Goal: Information Seeking & Learning: Learn about a topic

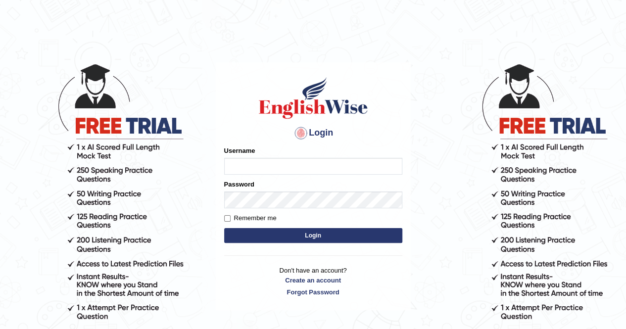
type input "AnjanH"
click at [292, 235] on button "Login" at bounding box center [313, 235] width 178 height 15
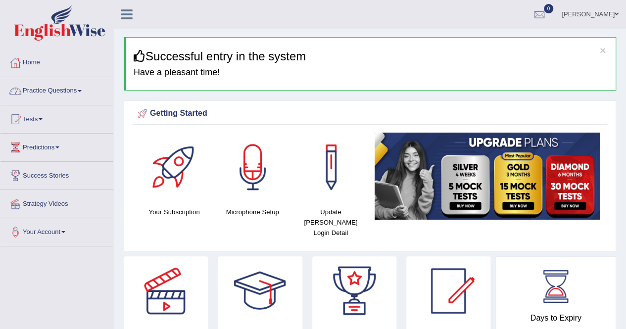
click at [55, 86] on link "Practice Questions" at bounding box center [56, 89] width 113 height 25
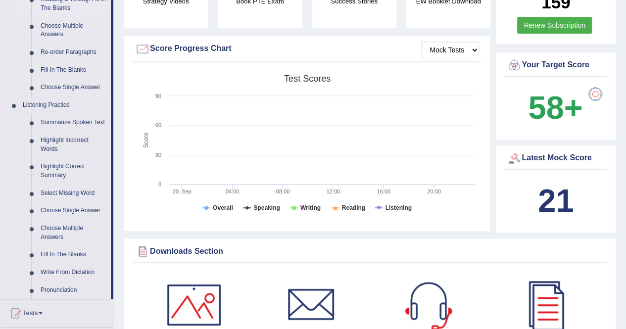
scroll to position [346, 0]
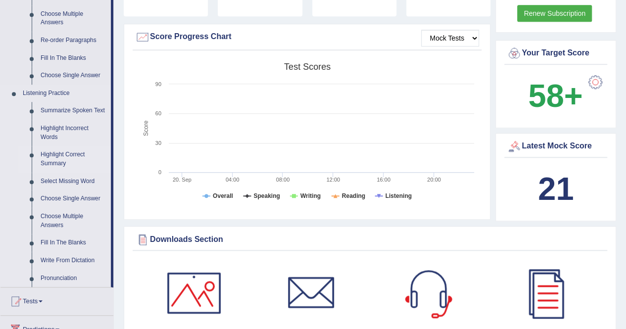
drag, startPoint x: 71, startPoint y: 109, endPoint x: 87, endPoint y: 110, distance: 15.9
click at [72, 109] on link "Summarize Spoken Text" at bounding box center [73, 111] width 75 height 18
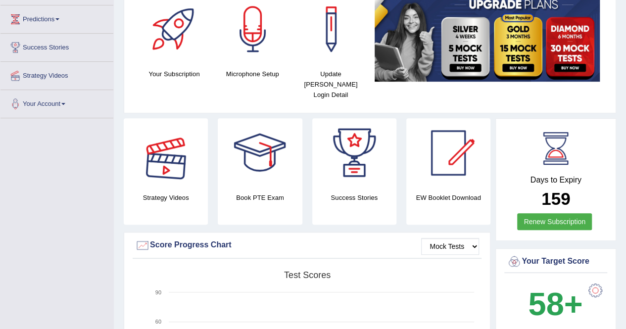
scroll to position [228, 0]
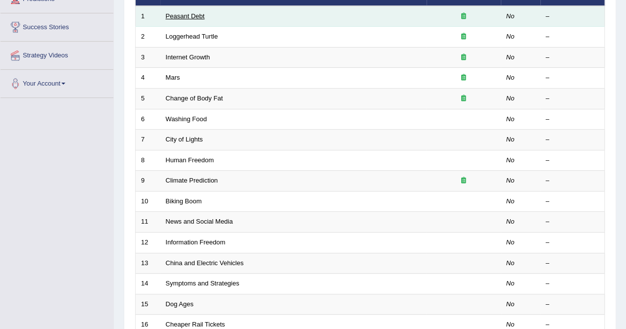
click at [197, 18] on link "Peasant Debt" at bounding box center [185, 15] width 39 height 7
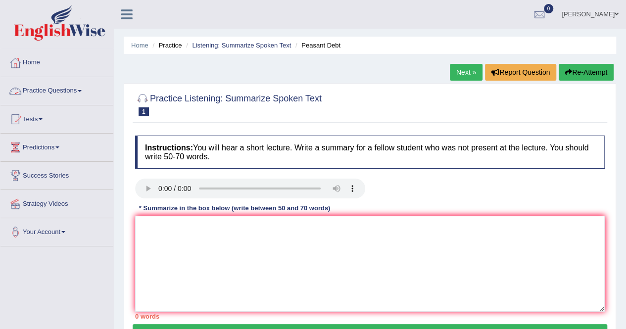
click at [50, 90] on link "Practice Questions" at bounding box center [56, 89] width 113 height 25
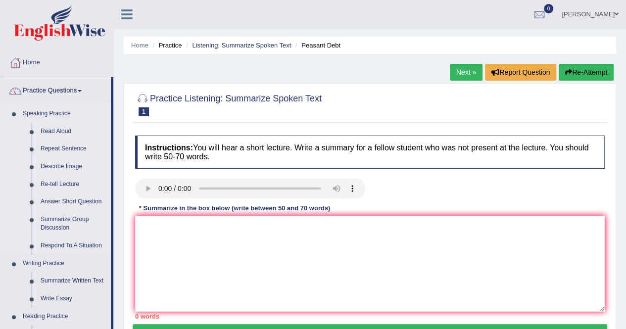
click at [65, 164] on link "Describe Image" at bounding box center [73, 167] width 75 height 18
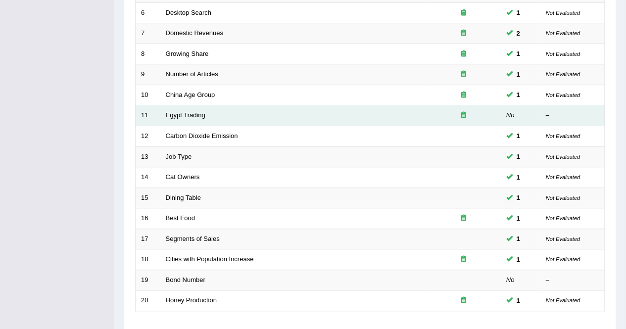
scroll to position [321, 0]
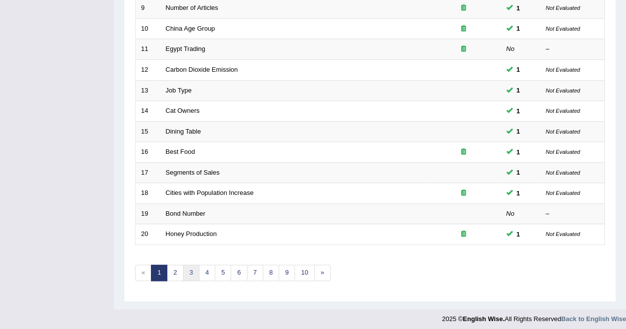
click at [194, 268] on link "3" at bounding box center [191, 273] width 16 height 16
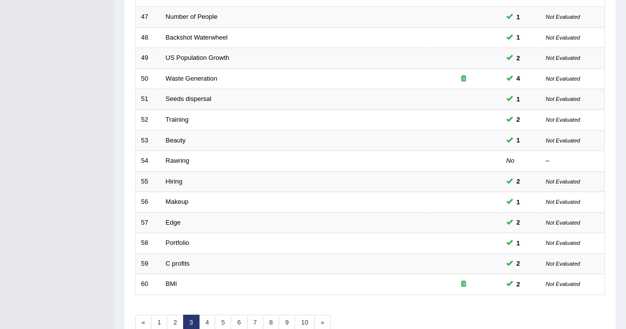
scroll to position [321, 0]
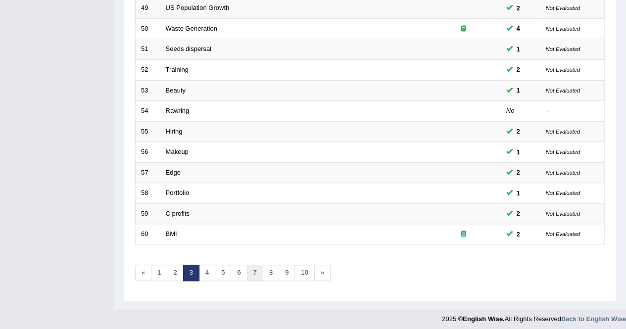
click at [252, 271] on link "7" at bounding box center [255, 273] width 16 height 16
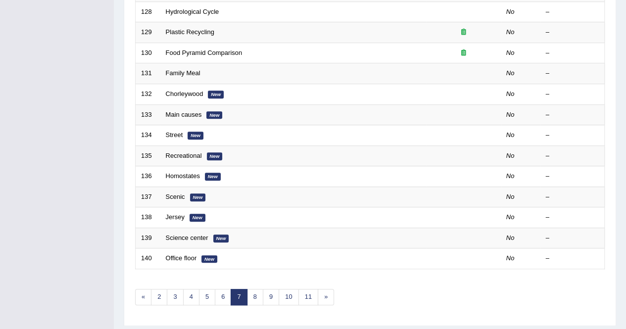
scroll to position [321, 0]
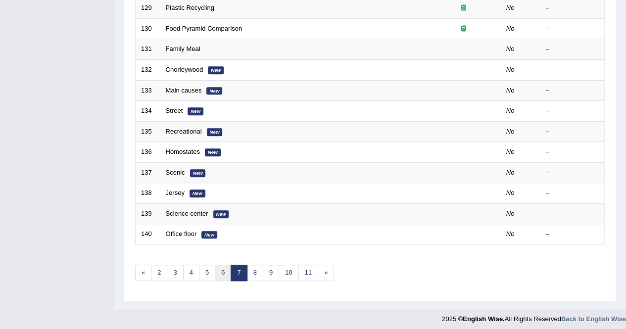
click at [224, 270] on link "6" at bounding box center [223, 273] width 16 height 16
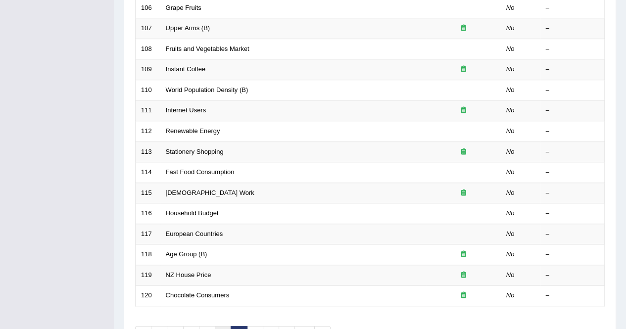
scroll to position [321, 0]
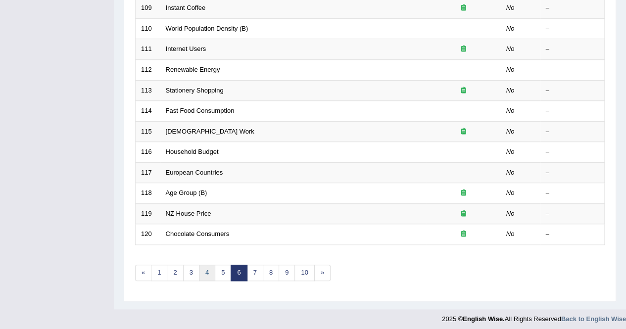
click at [205, 269] on link "4" at bounding box center [207, 273] width 16 height 16
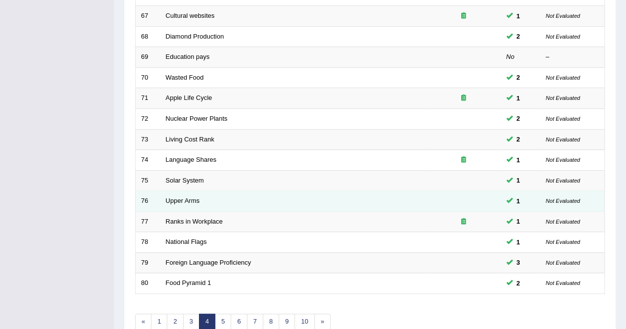
scroll to position [321, 0]
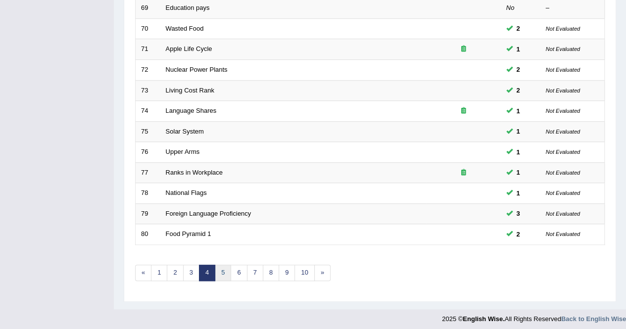
click at [221, 265] on link "5" at bounding box center [223, 273] width 16 height 16
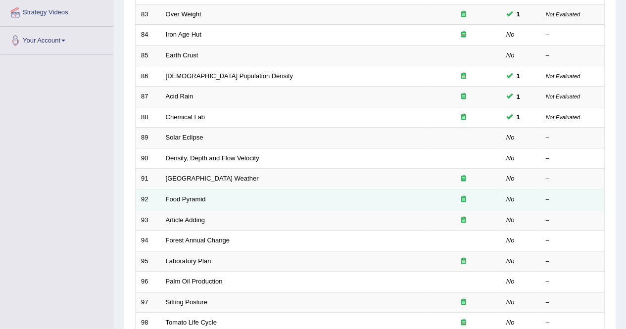
scroll to position [198, 0]
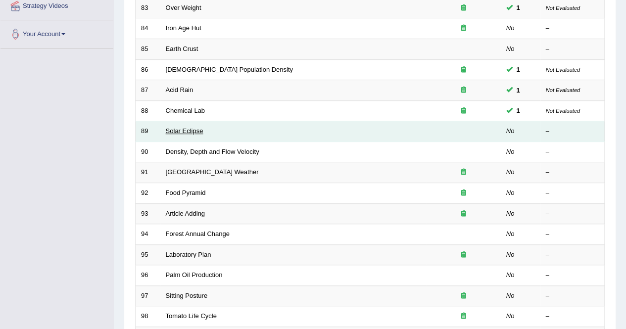
drag, startPoint x: 188, startPoint y: 126, endPoint x: 212, endPoint y: 138, distance: 27.0
click at [188, 127] on link "Solar Eclipse" at bounding box center [185, 130] width 38 height 7
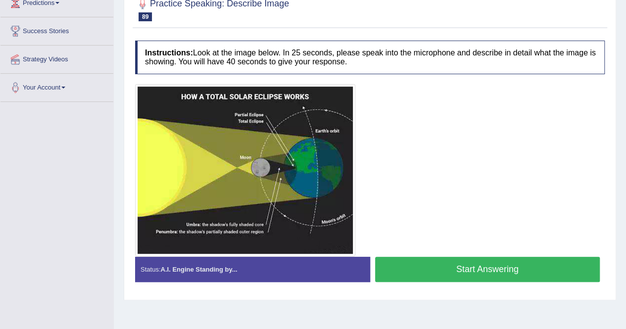
scroll to position [148, 0]
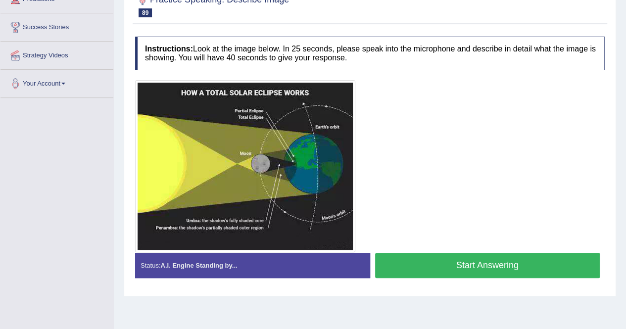
click at [497, 264] on button "Start Answering" at bounding box center [487, 265] width 225 height 25
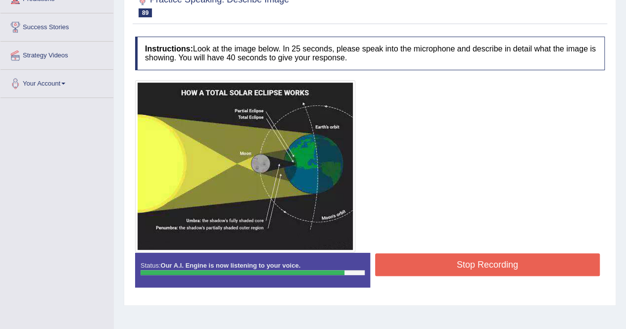
click at [497, 261] on button "Stop Recording" at bounding box center [487, 264] width 225 height 23
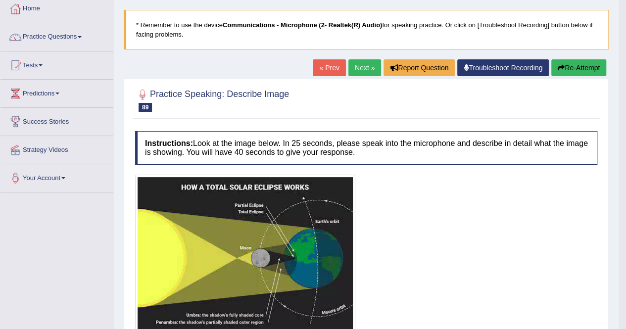
scroll to position [0, 0]
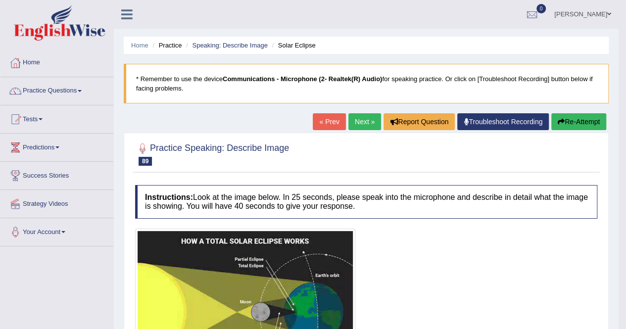
click at [361, 125] on link "Next »" at bounding box center [364, 121] width 33 height 17
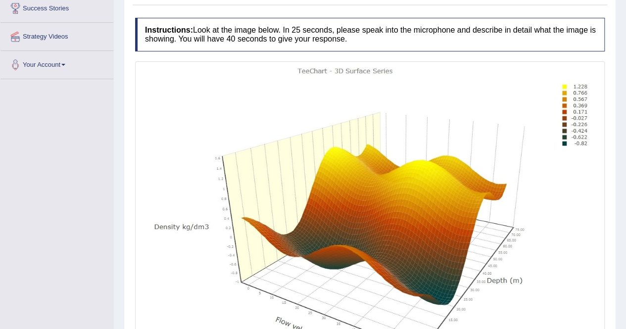
scroll to position [229, 0]
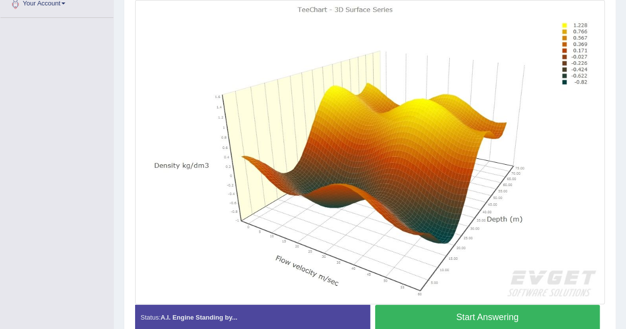
click at [534, 311] on button "Start Answering" at bounding box center [487, 317] width 225 height 25
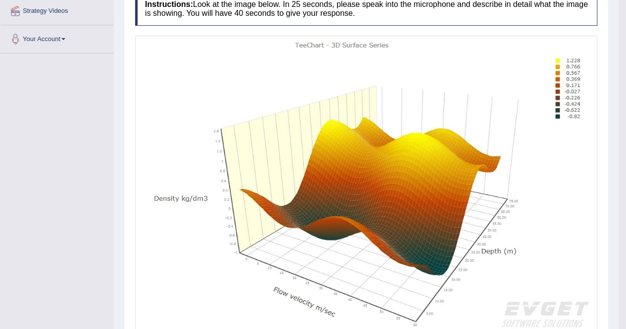
scroll to position [45, 0]
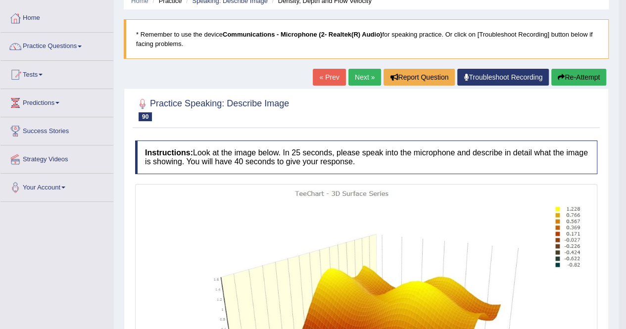
click at [366, 78] on link "Next »" at bounding box center [364, 77] width 33 height 17
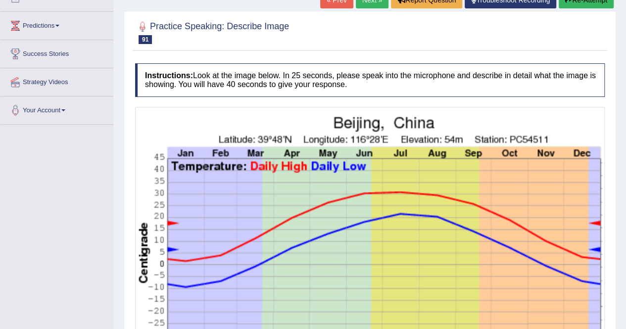
scroll to position [221, 0]
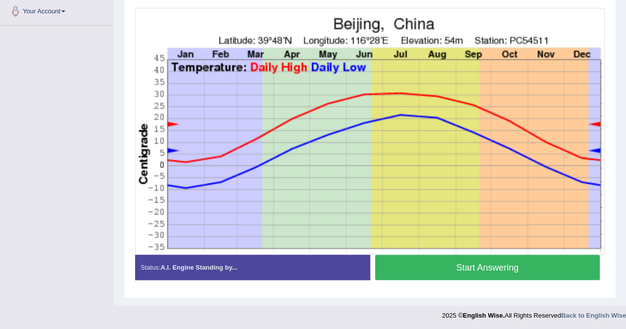
click at [470, 266] on button "Start Answering" at bounding box center [487, 267] width 225 height 25
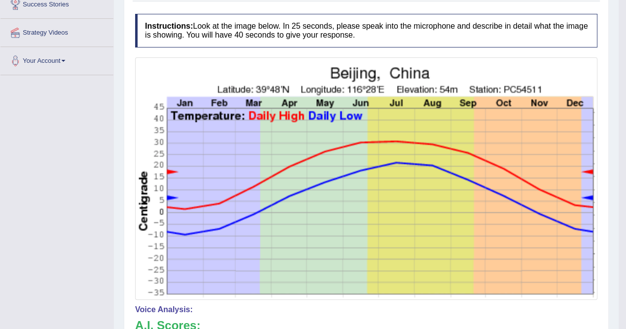
scroll to position [23, 0]
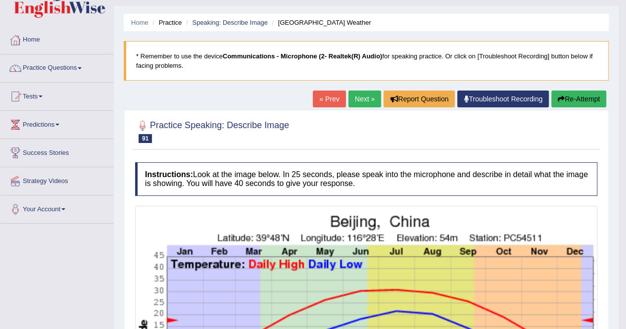
click at [357, 100] on link "Next »" at bounding box center [364, 99] width 33 height 17
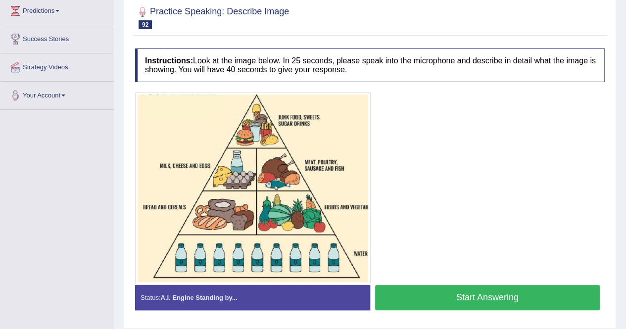
scroll to position [148, 0]
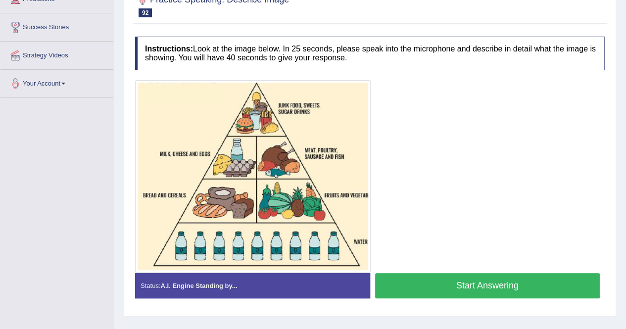
click at [553, 281] on button "Start Answering" at bounding box center [487, 285] width 225 height 25
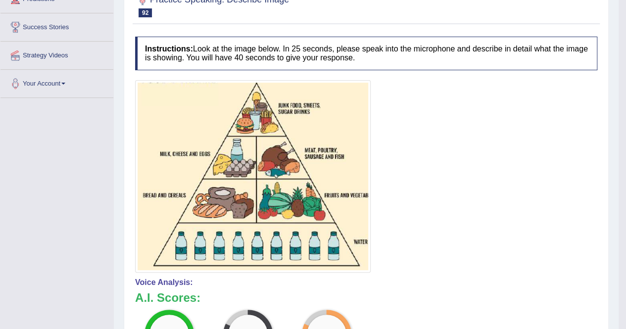
scroll to position [0, 0]
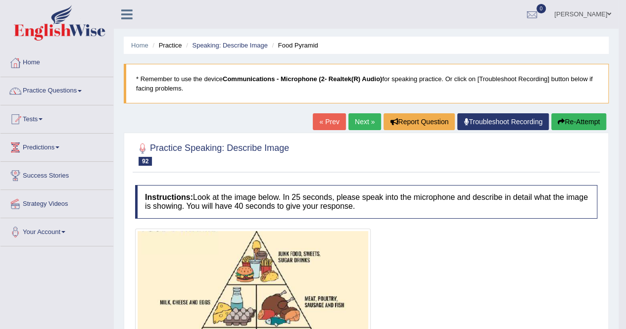
click at [353, 119] on link "Next »" at bounding box center [364, 121] width 33 height 17
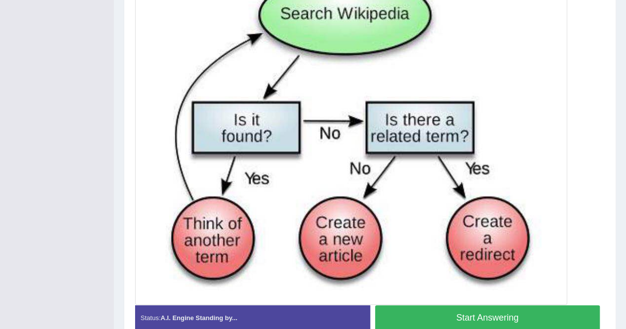
scroll to position [350, 0]
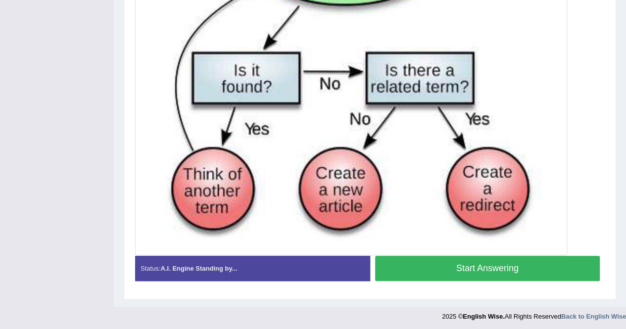
click at [524, 271] on button "Start Answering" at bounding box center [487, 268] width 225 height 25
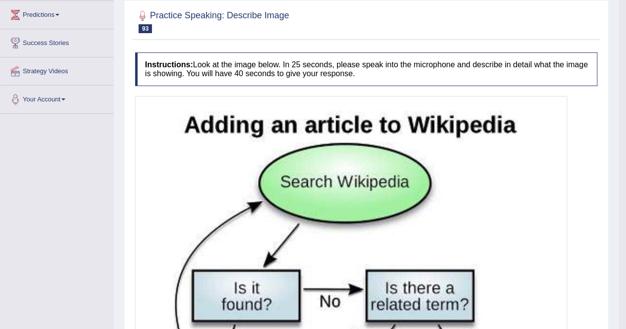
scroll to position [113, 0]
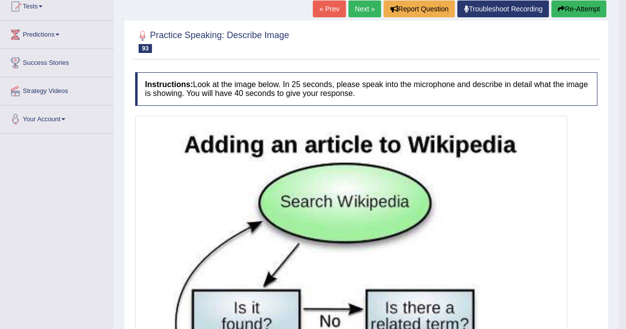
click at [355, 9] on link "Next »" at bounding box center [364, 8] width 33 height 17
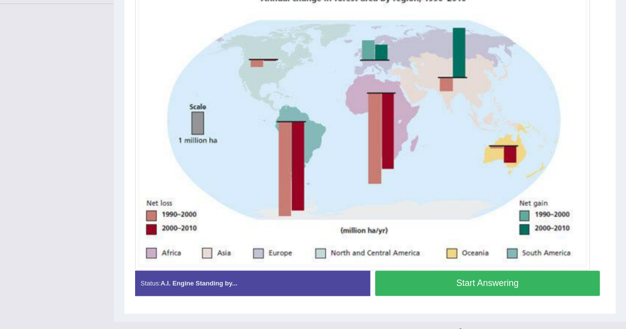
scroll to position [257, 0]
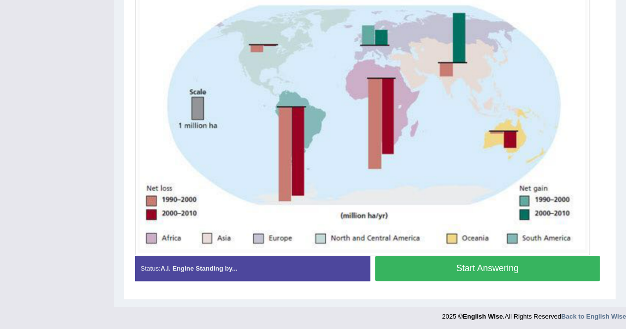
click at [518, 270] on button "Start Answering" at bounding box center [487, 268] width 225 height 25
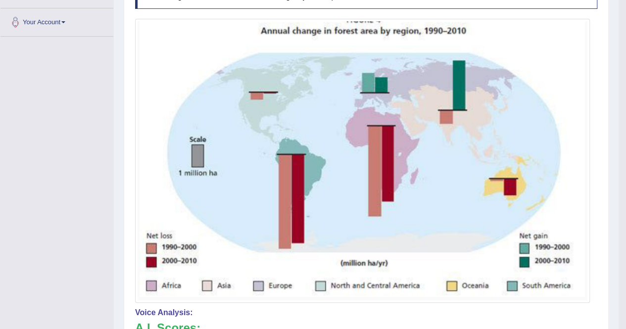
scroll to position [109, 0]
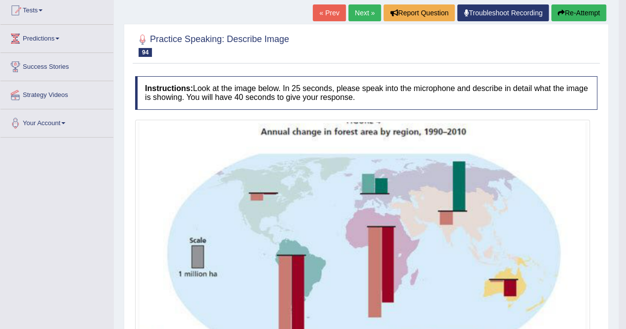
click at [362, 10] on link "Next »" at bounding box center [364, 12] width 33 height 17
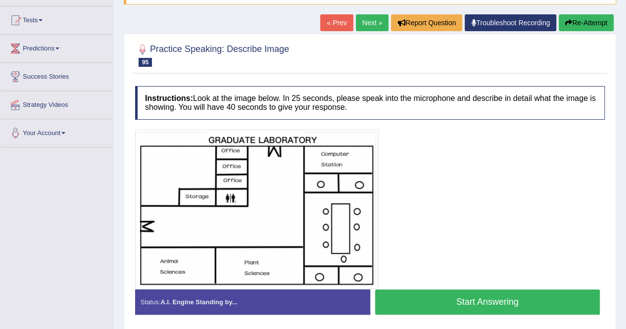
scroll to position [148, 0]
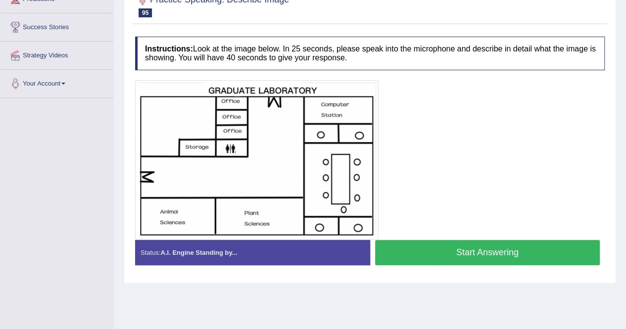
click at [503, 249] on button "Start Answering" at bounding box center [487, 252] width 225 height 25
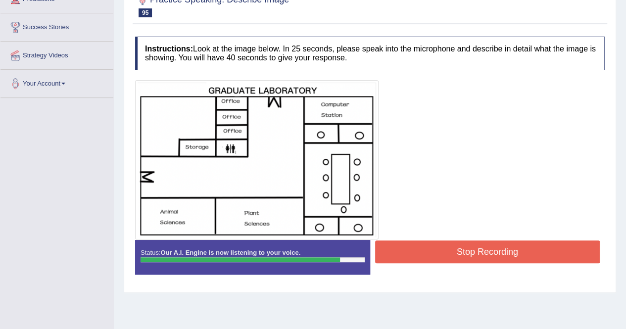
click at [524, 250] on button "Stop Recording" at bounding box center [487, 251] width 225 height 23
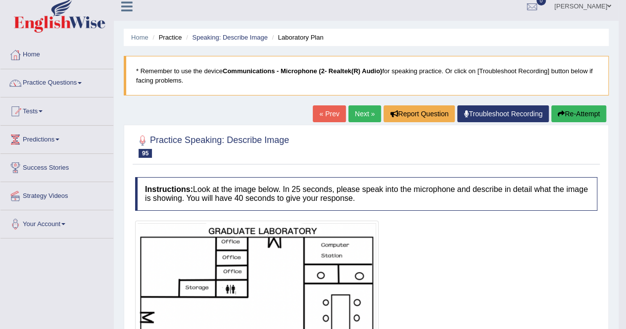
scroll to position [0, 0]
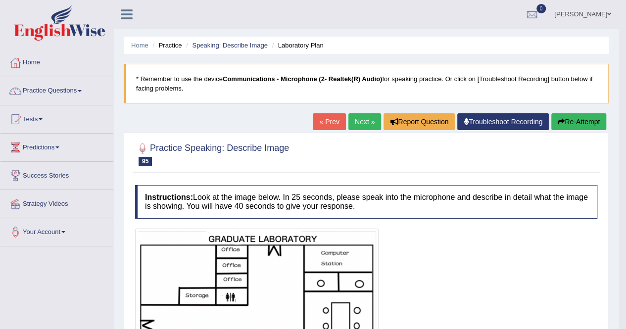
click at [363, 121] on link "Next »" at bounding box center [364, 121] width 33 height 17
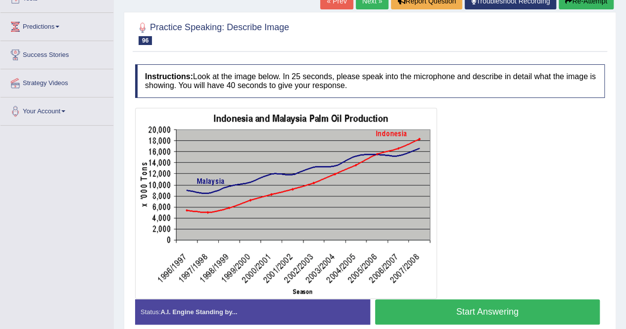
scroll to position [148, 0]
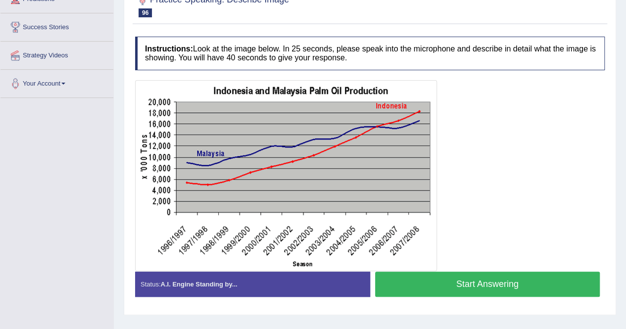
click at [522, 284] on button "Start Answering" at bounding box center [487, 284] width 225 height 25
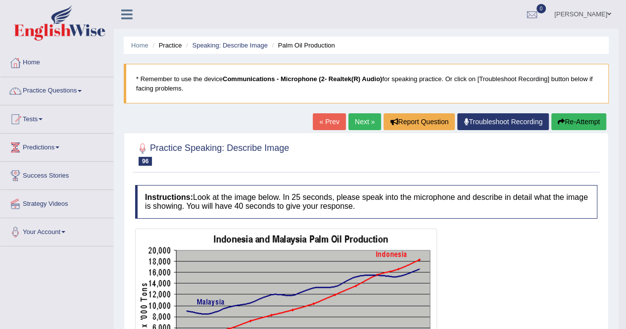
scroll to position [0, 0]
click at [582, 124] on button "Re-Attempt" at bounding box center [578, 121] width 55 height 17
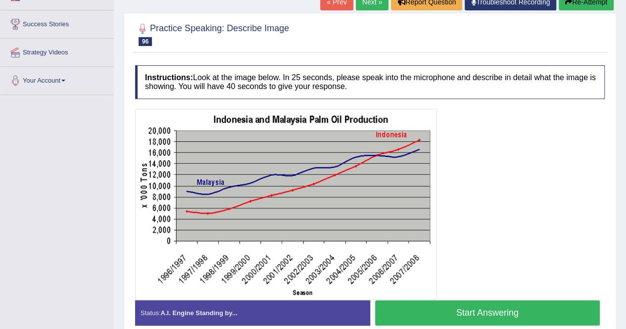
scroll to position [195, 0]
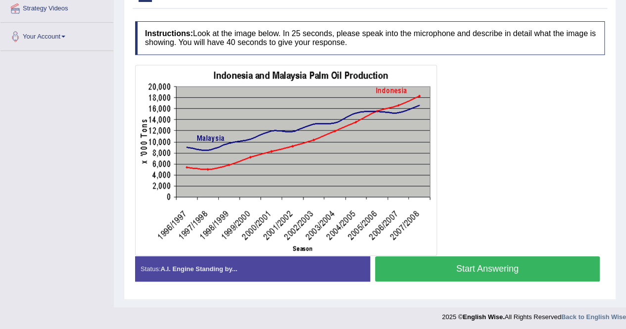
click at [546, 271] on button "Start Answering" at bounding box center [487, 268] width 225 height 25
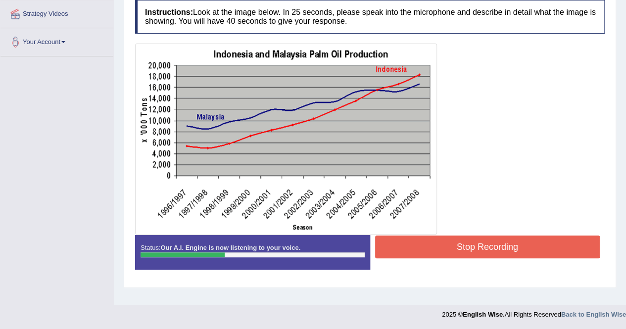
click at [527, 247] on button "Stop Recording" at bounding box center [487, 246] width 225 height 23
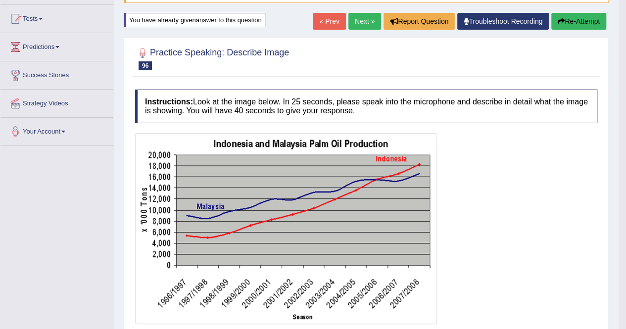
scroll to position [42, 0]
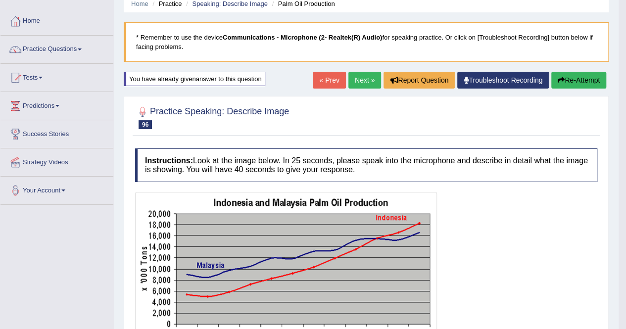
click at [576, 79] on button "Re-Attempt" at bounding box center [578, 80] width 55 height 17
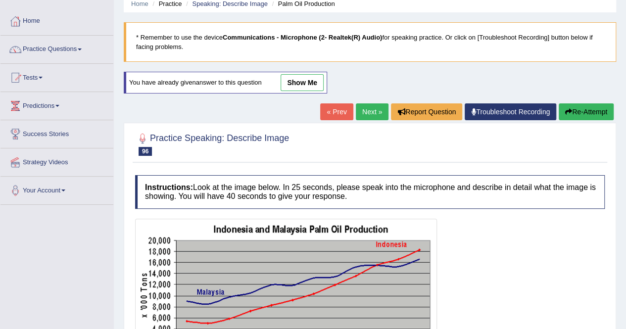
scroll to position [190, 0]
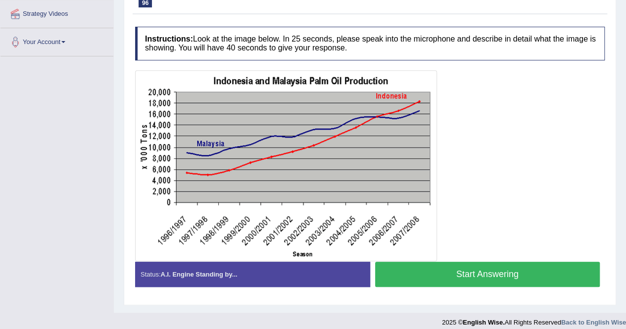
click at [499, 274] on button "Start Answering" at bounding box center [487, 274] width 225 height 25
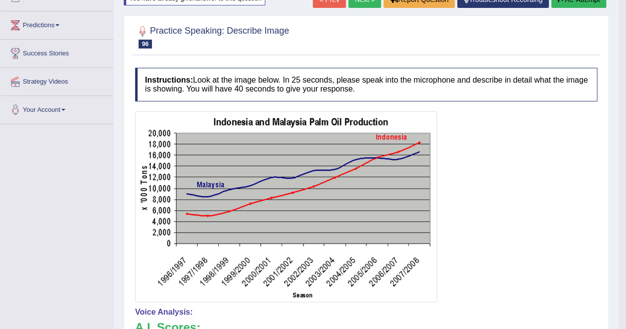
scroll to position [0, 0]
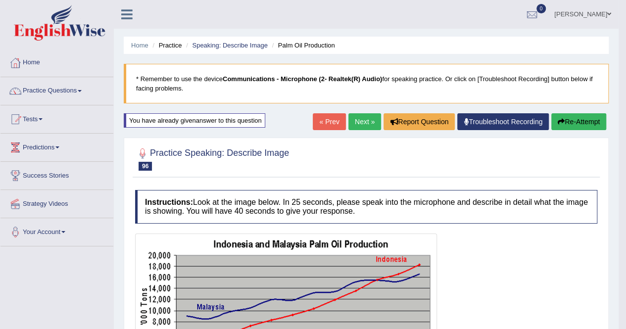
click at [363, 117] on link "Next »" at bounding box center [364, 121] width 33 height 17
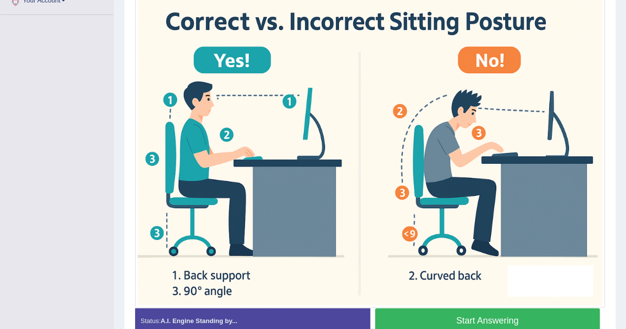
scroll to position [247, 0]
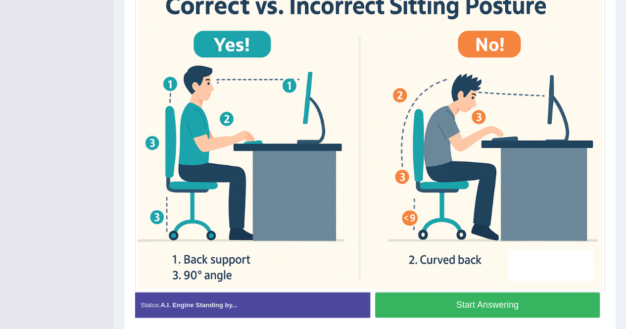
click at [549, 306] on button "Start Answering" at bounding box center [487, 304] width 225 height 25
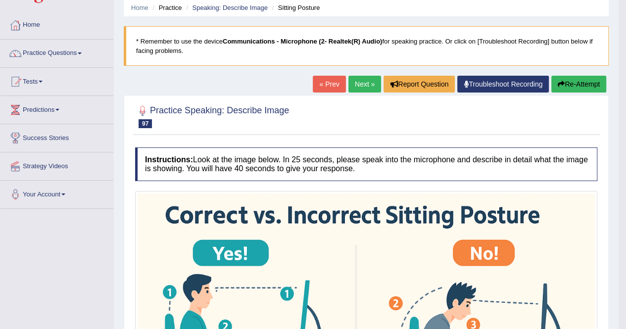
scroll to position [0, 0]
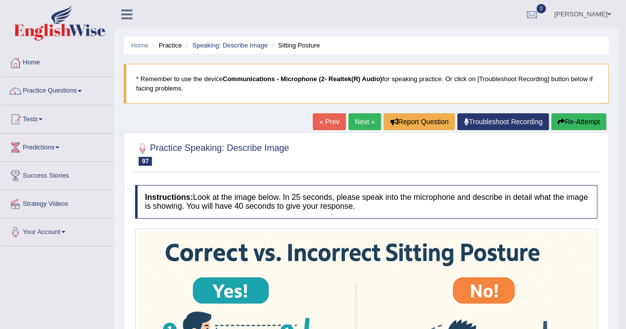
click at [367, 122] on link "Next »" at bounding box center [364, 121] width 33 height 17
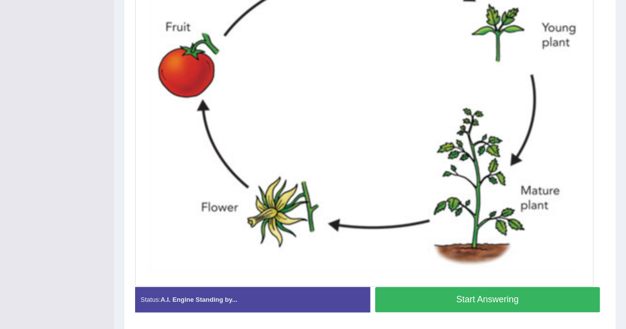
scroll to position [394, 0]
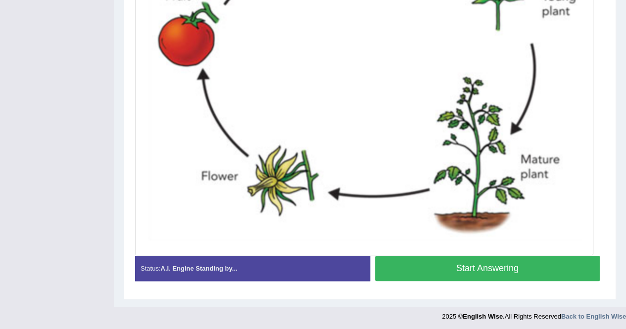
click at [527, 261] on button "Start Answering" at bounding box center [487, 268] width 225 height 25
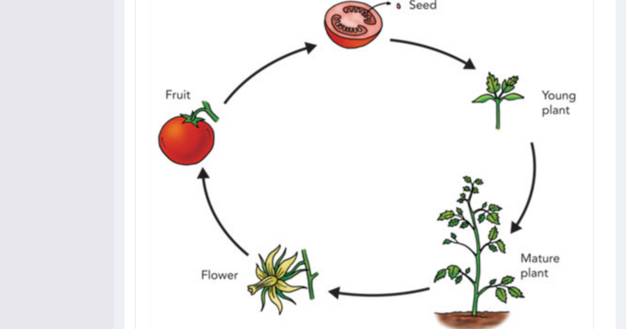
scroll to position [404, 0]
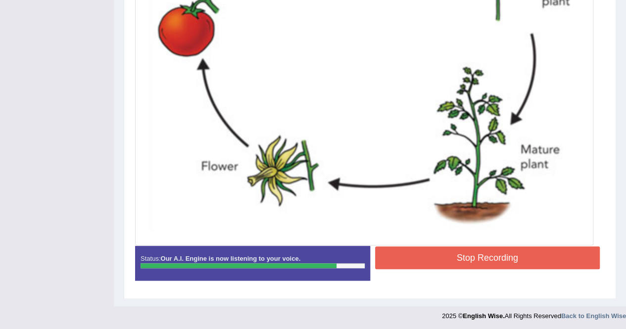
click at [513, 252] on button "Stop Recording" at bounding box center [487, 257] width 225 height 23
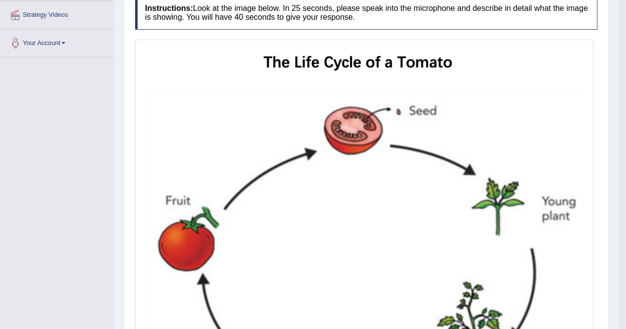
scroll to position [57, 0]
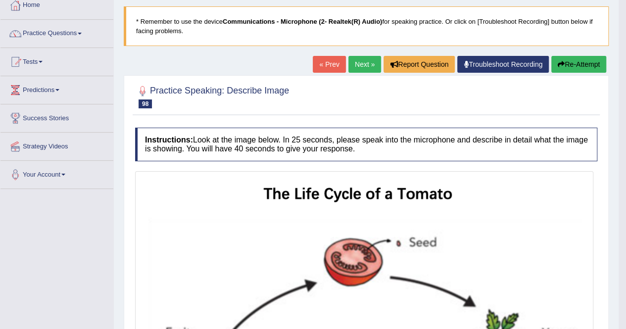
click at [575, 66] on button "Re-Attempt" at bounding box center [578, 64] width 55 height 17
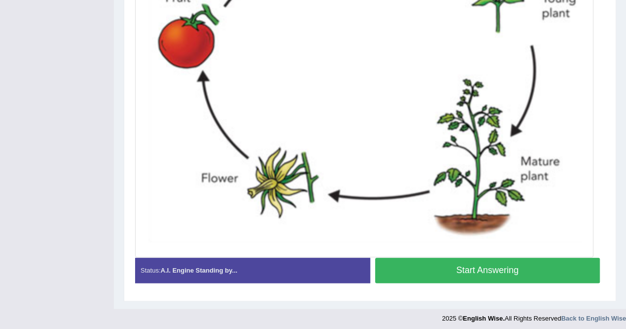
scroll to position [425, 0]
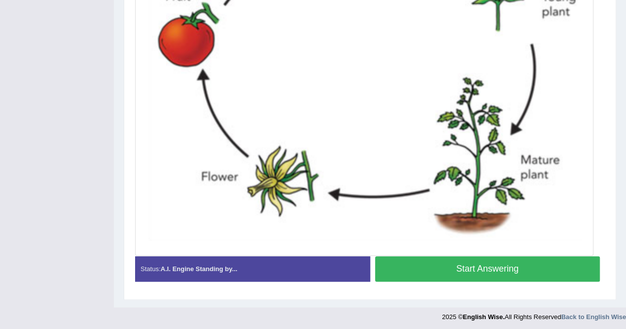
click at [553, 265] on button "Start Answering" at bounding box center [487, 268] width 225 height 25
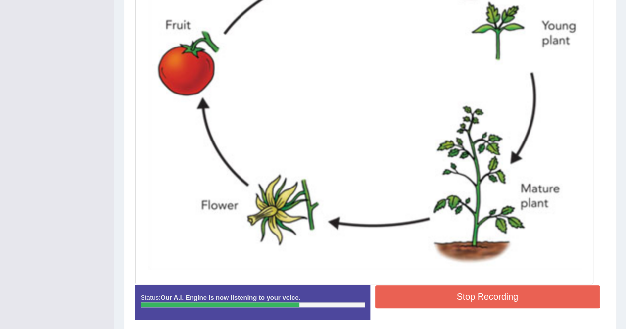
scroll to position [399, 0]
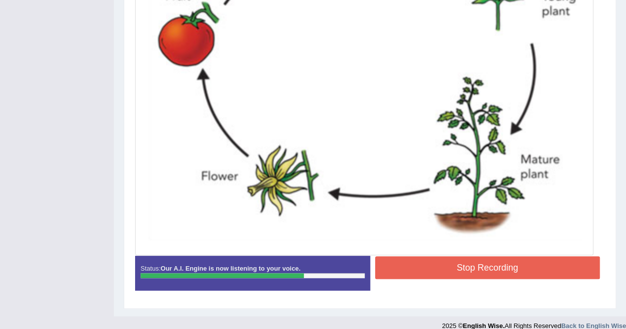
click at [525, 269] on button "Stop Recording" at bounding box center [487, 267] width 225 height 23
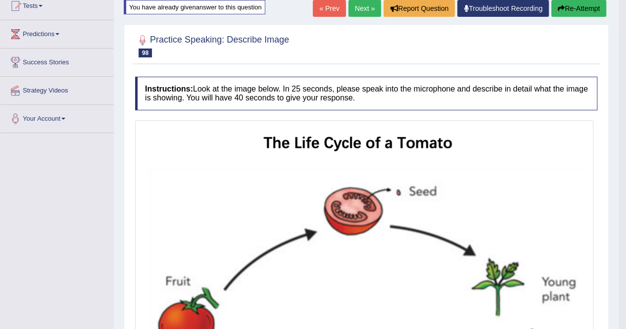
scroll to position [0, 0]
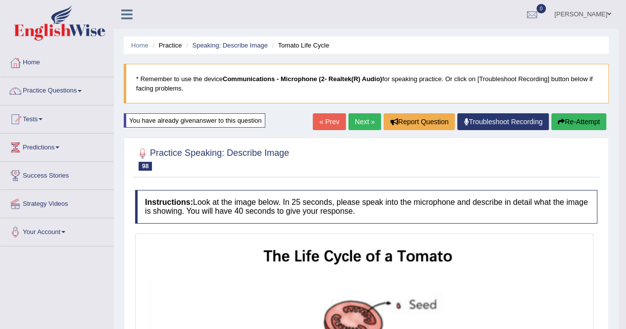
click at [597, 120] on button "Re-Attempt" at bounding box center [578, 121] width 55 height 17
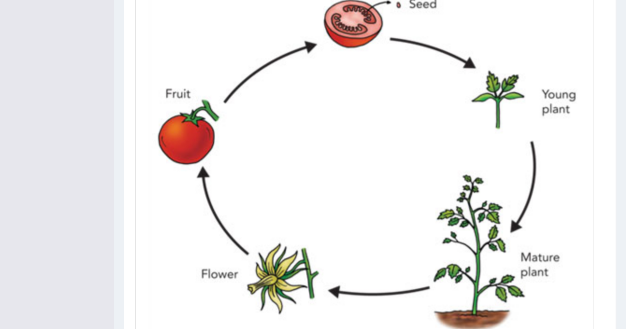
scroll to position [425, 0]
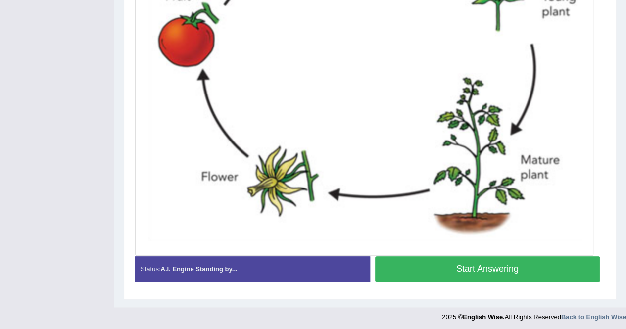
click at [544, 269] on button "Start Answering" at bounding box center [487, 268] width 225 height 25
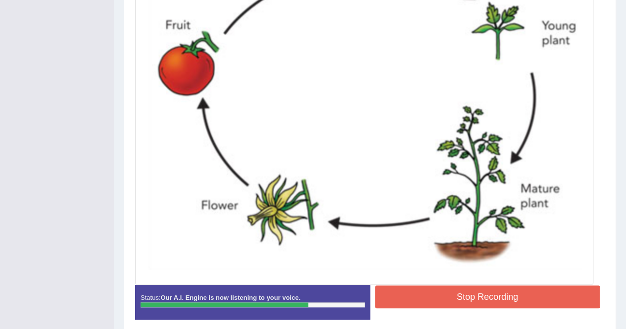
scroll to position [409, 0]
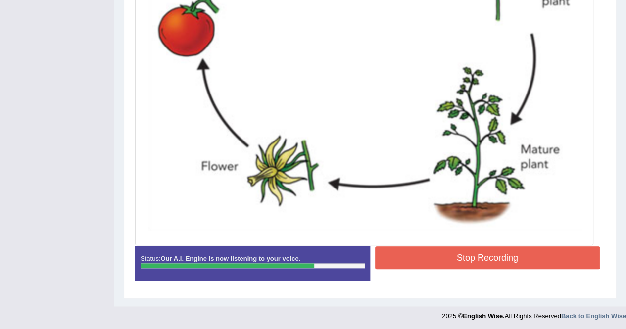
click at [458, 259] on button "Stop Recording" at bounding box center [487, 257] width 225 height 23
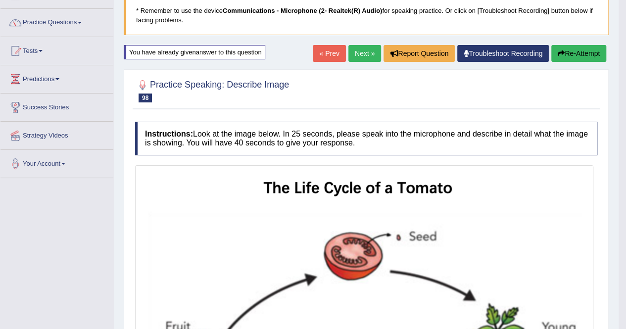
scroll to position [62, 0]
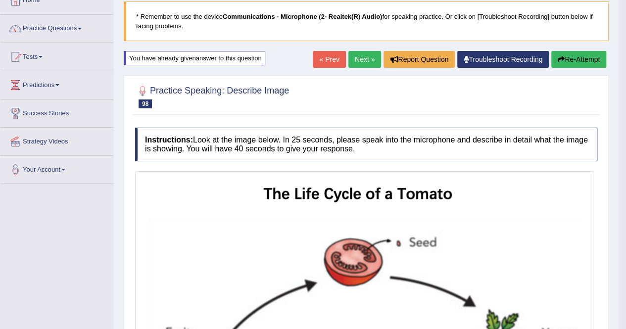
click at [362, 61] on link "Next »" at bounding box center [364, 59] width 33 height 17
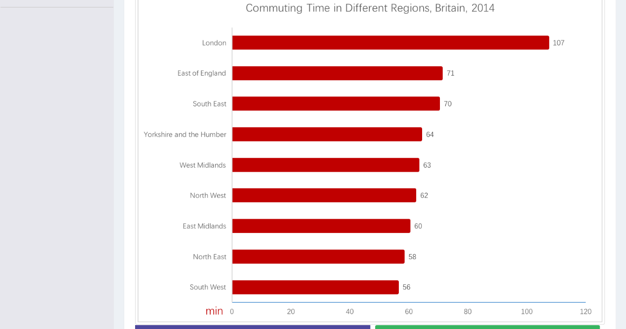
scroll to position [259, 0]
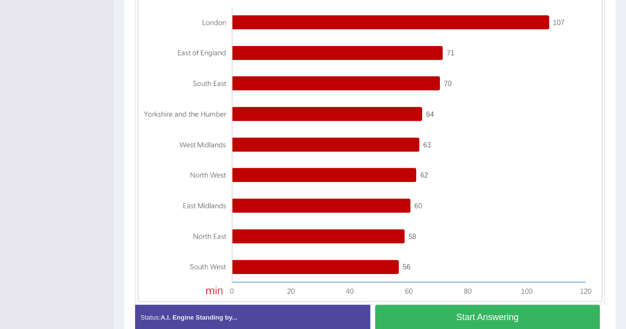
click at [530, 316] on button "Start Answering" at bounding box center [487, 317] width 225 height 25
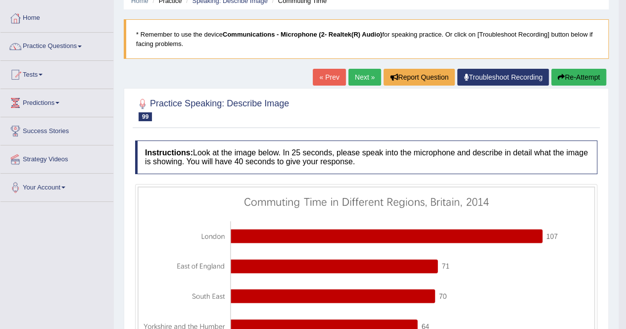
scroll to position [0, 0]
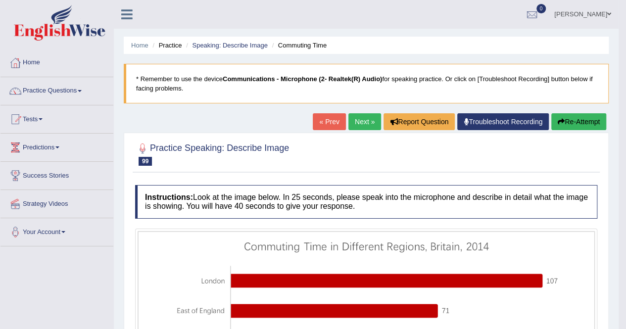
click at [583, 121] on button "Re-Attempt" at bounding box center [578, 121] width 55 height 17
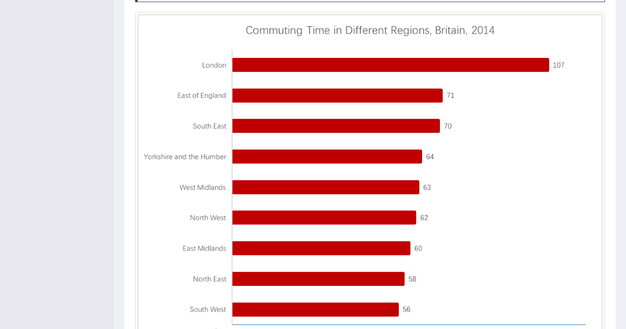
scroll to position [340, 0]
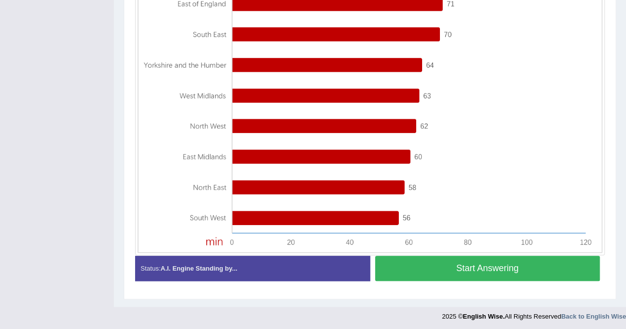
click at [538, 264] on button "Start Answering" at bounding box center [487, 268] width 225 height 25
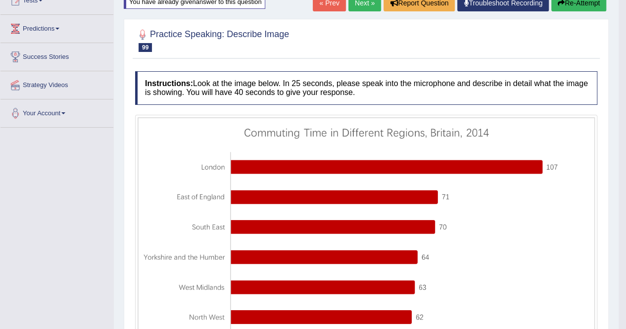
scroll to position [76, 0]
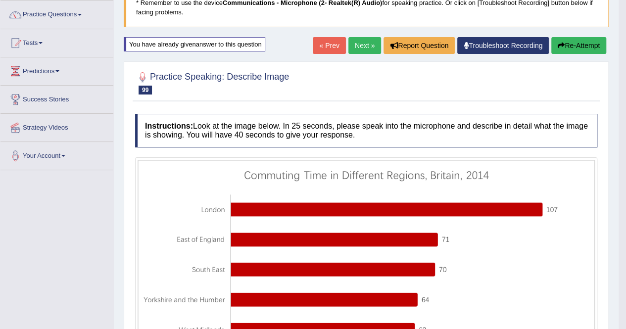
click at [356, 43] on link "Next »" at bounding box center [364, 45] width 33 height 17
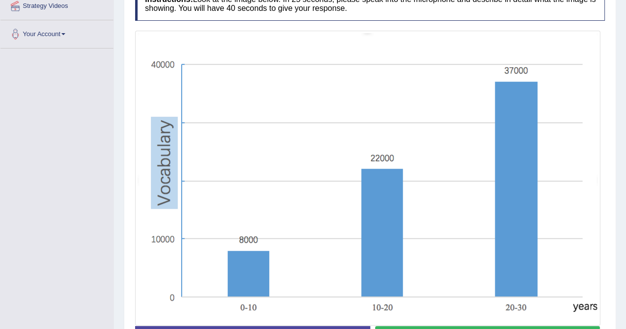
scroll to position [247, 0]
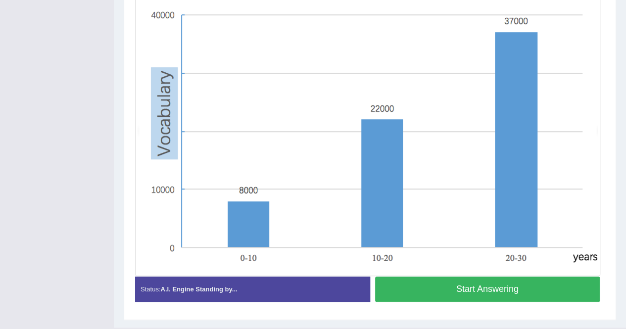
click at [528, 293] on button "Start Answering" at bounding box center [487, 289] width 225 height 25
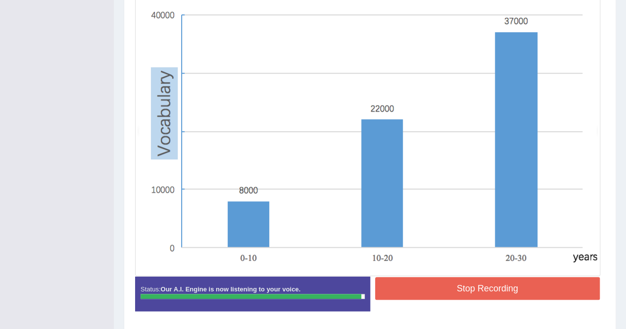
click at [498, 286] on button "Stop Recording" at bounding box center [487, 288] width 225 height 23
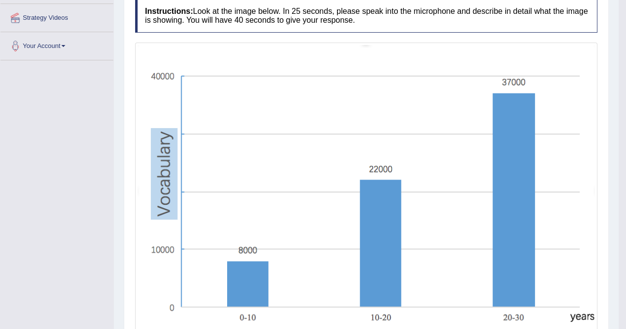
scroll to position [87, 0]
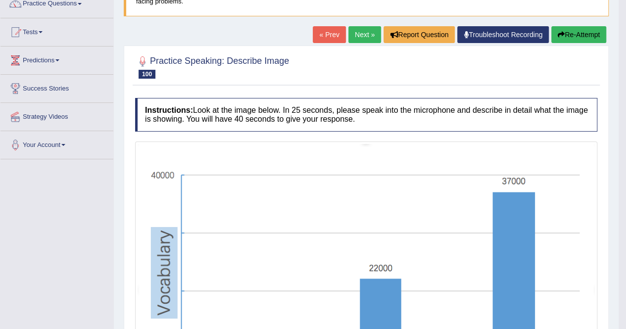
click at [365, 38] on link "Next »" at bounding box center [364, 34] width 33 height 17
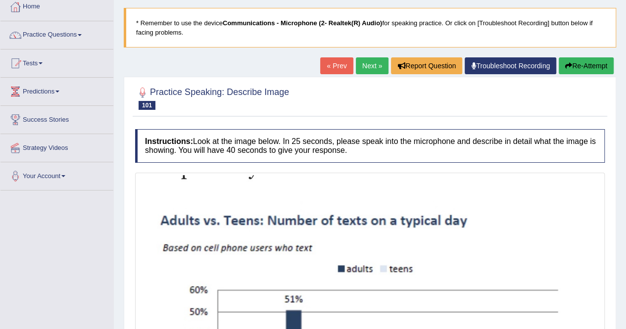
scroll to position [99, 0]
